Goal: Information Seeking & Learning: Learn about a topic

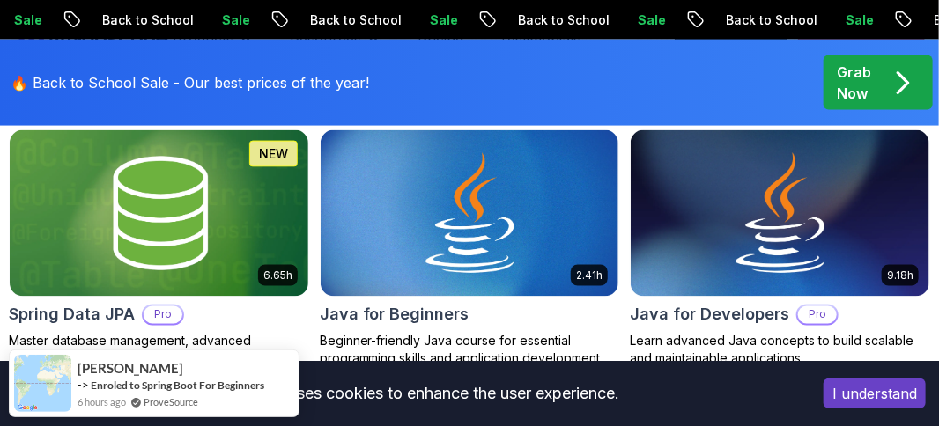
scroll to position [969, 0]
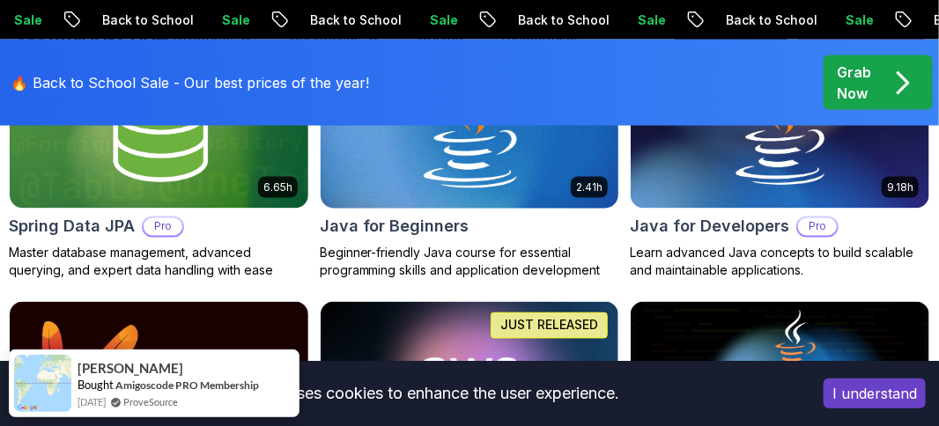
click at [409, 225] on h2 "Java for Beginners" at bounding box center [395, 227] width 150 height 25
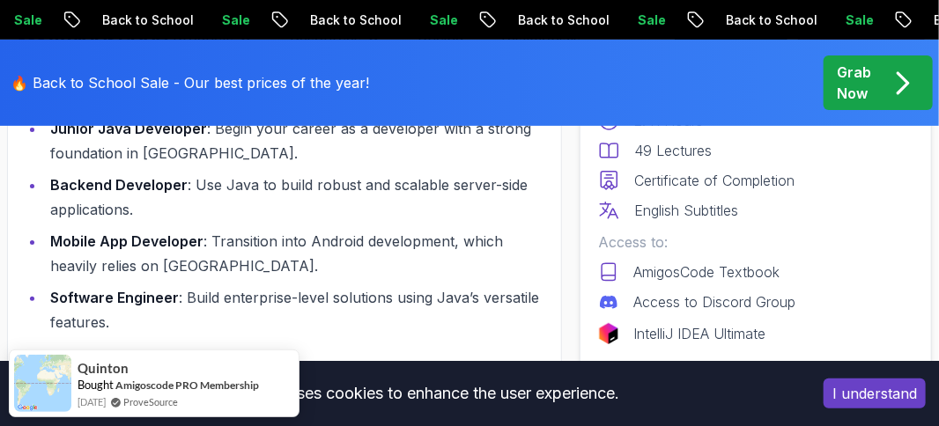
scroll to position [2466, 0]
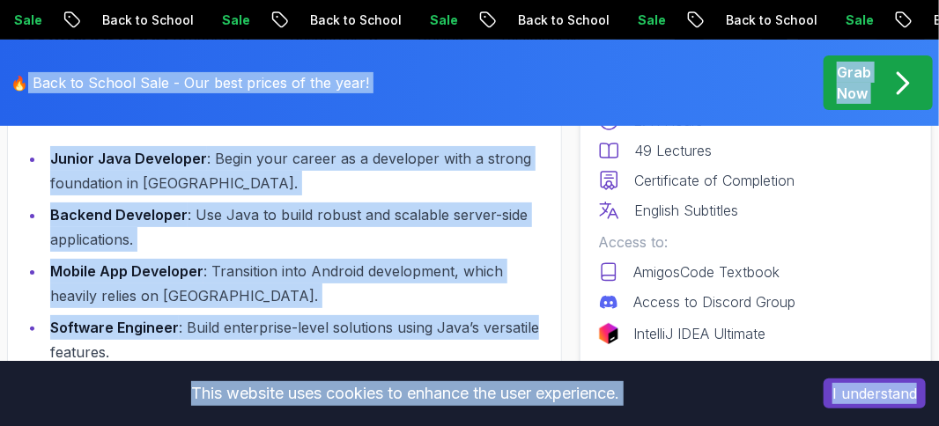
drag, startPoint x: 540, startPoint y: 253, endPoint x: 18, endPoint y: 110, distance: 540.7
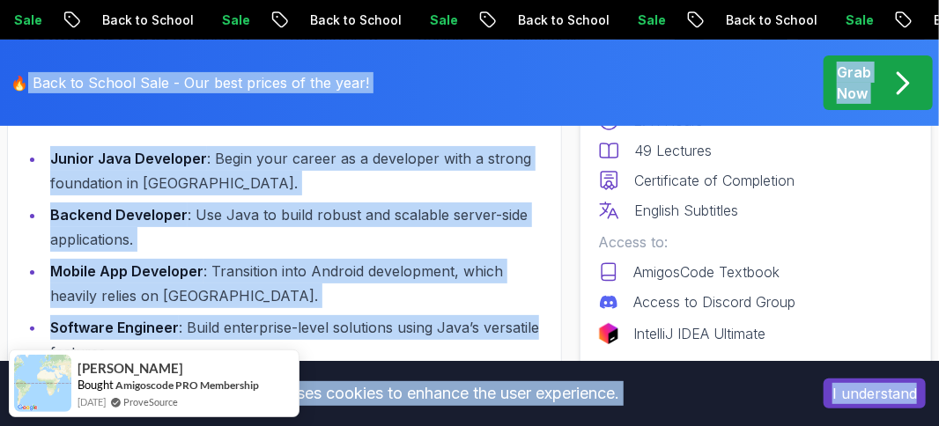
scroll to position [2378, 0]
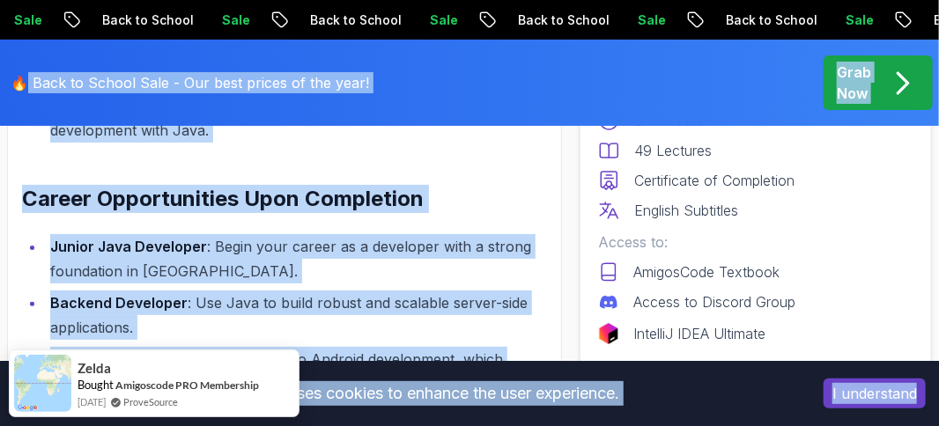
copy div "Back to School Sale - Our best prices of the year! Grab Now This website uses c…"
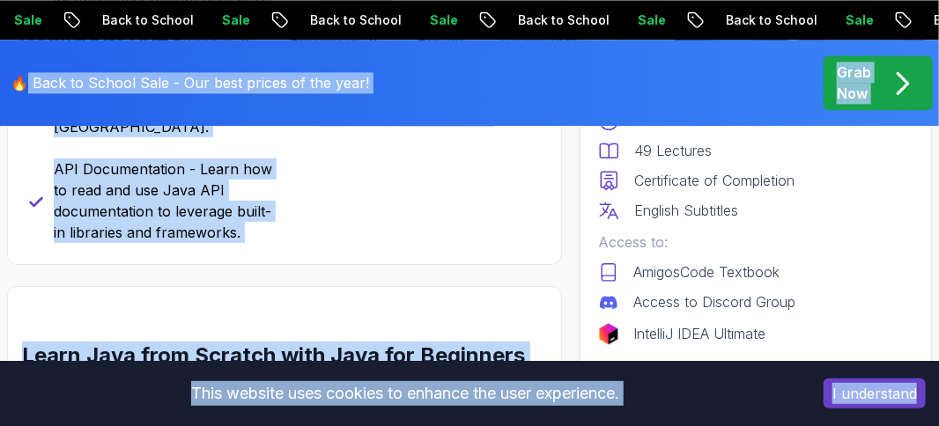
scroll to position [1321, 0]
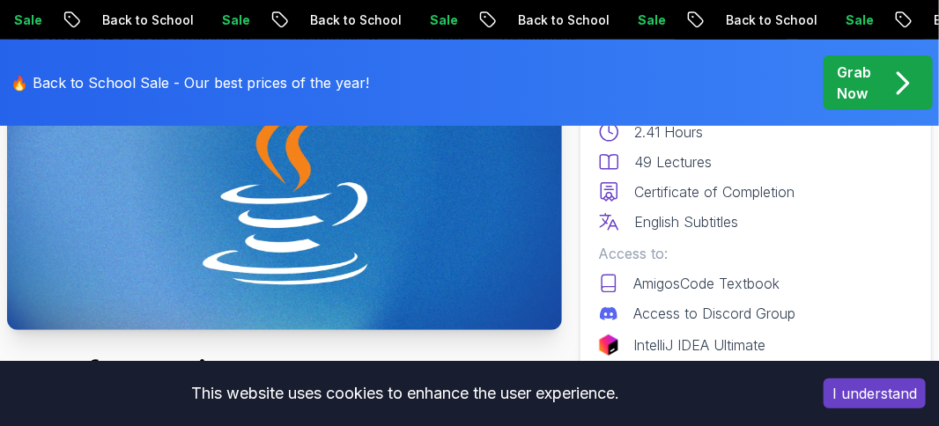
scroll to position [0, 0]
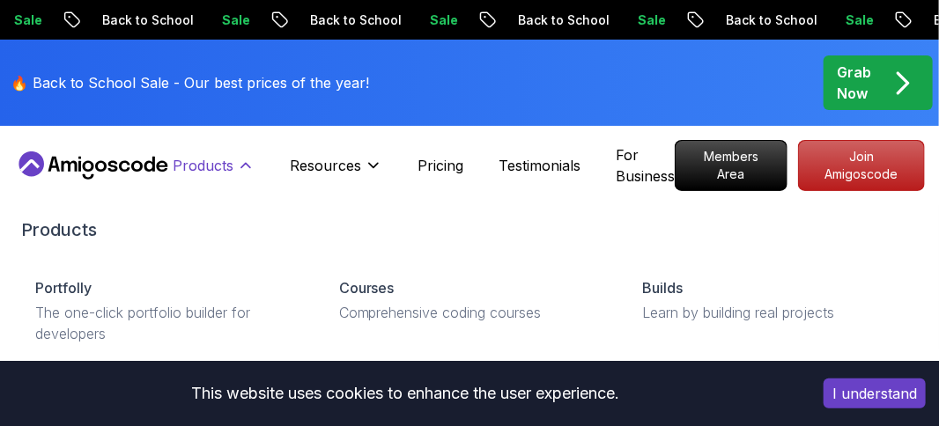
click at [246, 164] on icon at bounding box center [245, 166] width 9 height 4
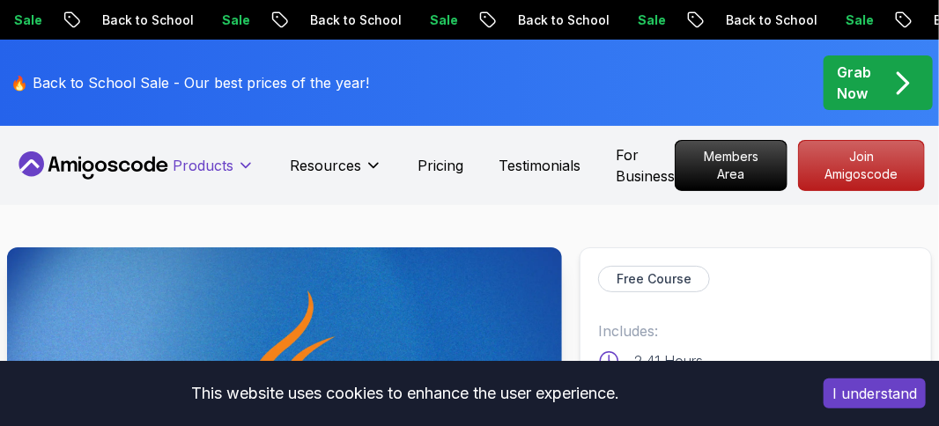
click at [246, 165] on icon at bounding box center [245, 166] width 9 height 4
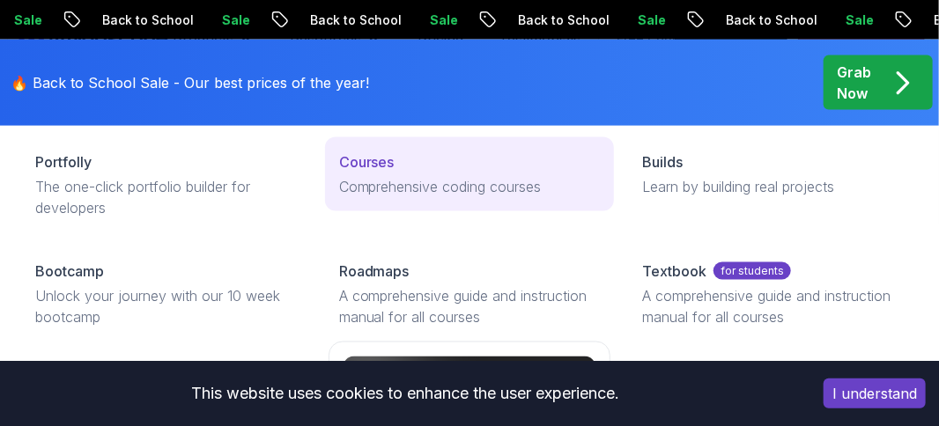
scroll to position [881, 0]
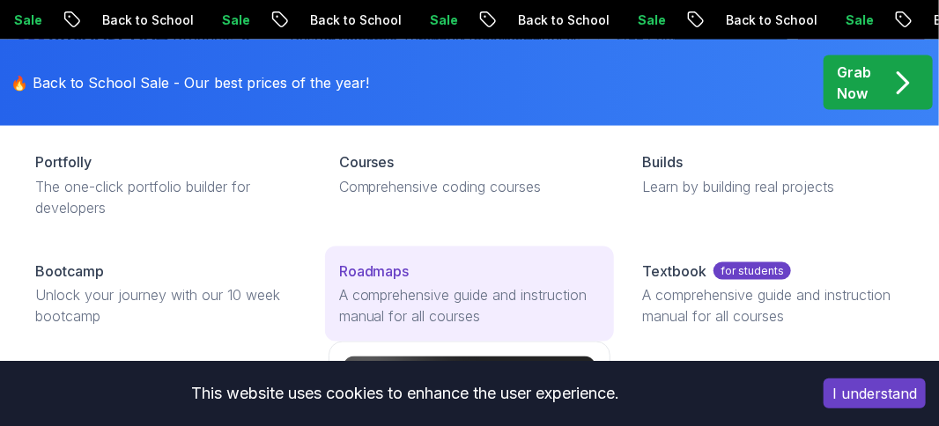
click at [391, 270] on p "Roadmaps" at bounding box center [374, 271] width 70 height 21
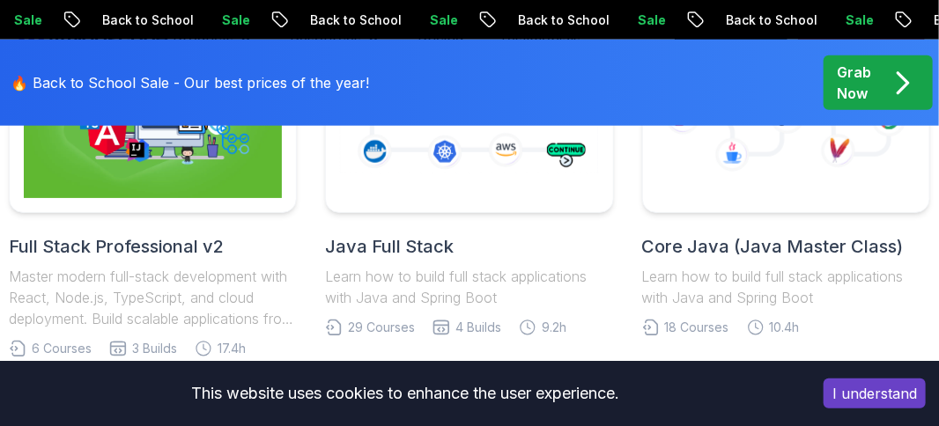
scroll to position [617, 0]
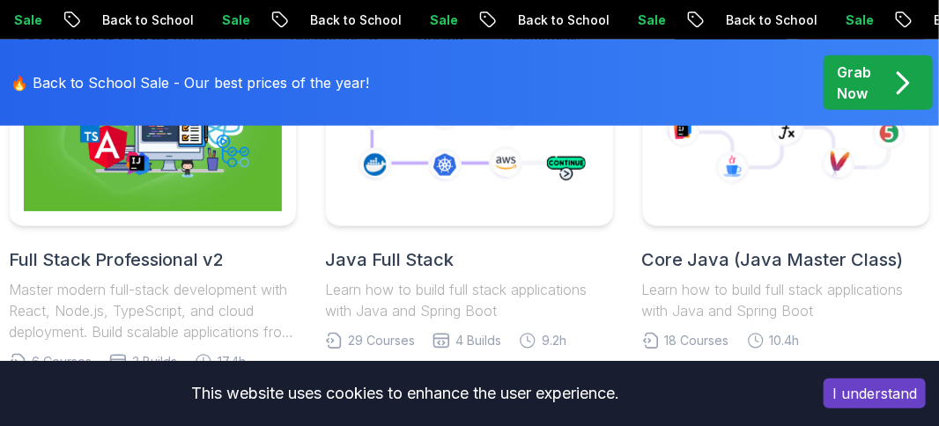
click at [396, 258] on h2 "Java Full Stack" at bounding box center [469, 260] width 288 height 25
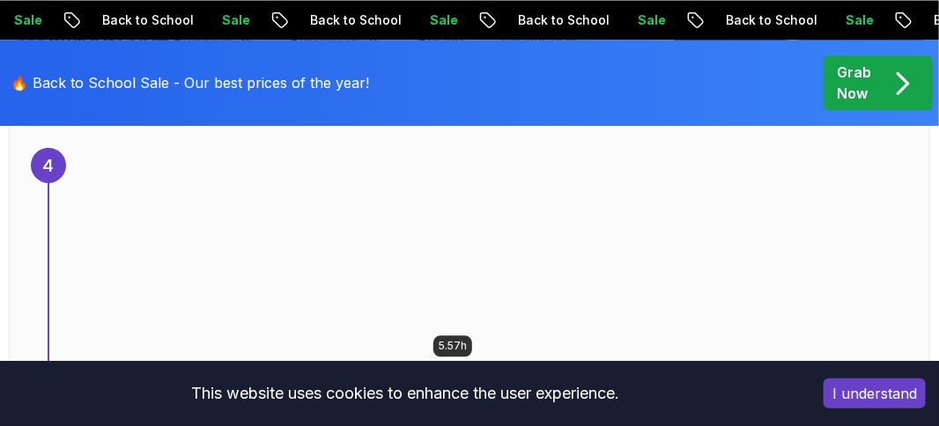
scroll to position [3612, 0]
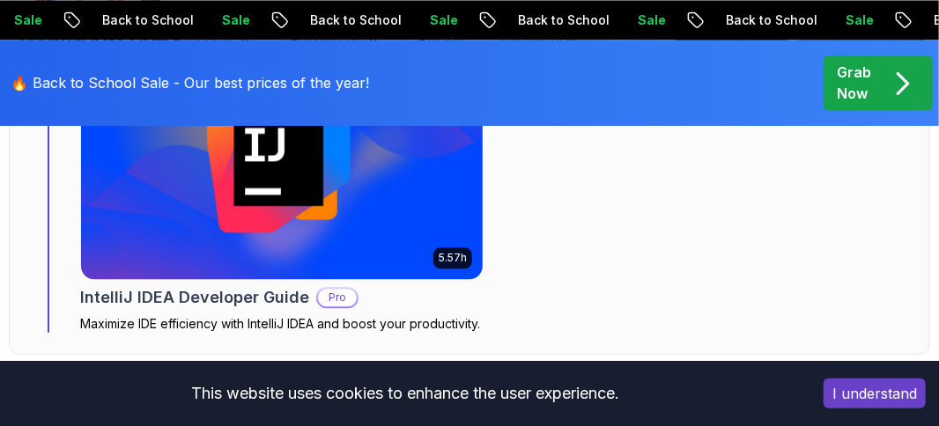
click at [270, 255] on img at bounding box center [282, 169] width 422 height 229
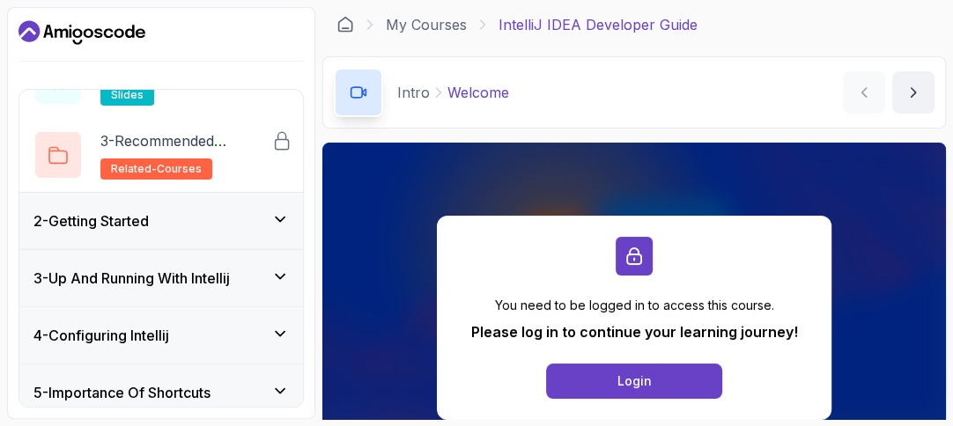
click at [70, 220] on h3 "2 - Getting Started" at bounding box center [90, 221] width 115 height 21
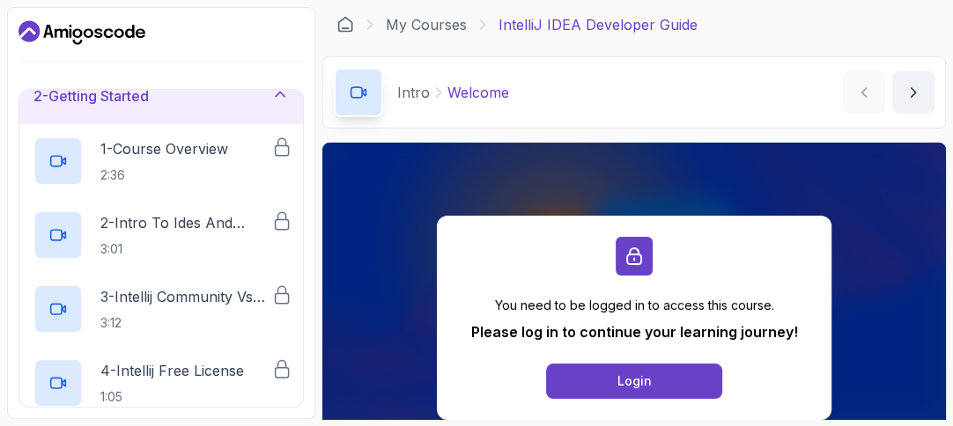
scroll to position [196, 0]
